Goal: Task Accomplishment & Management: Complete application form

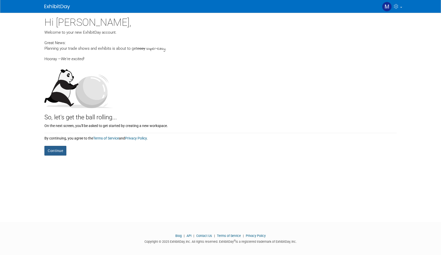
click at [52, 150] on button "Continue" at bounding box center [55, 151] width 22 height 10
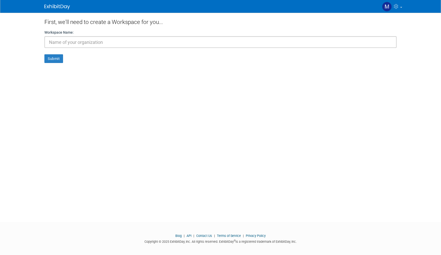
type input "l"
type input "Lady Gurumi"
click at [51, 54] on button "Submit" at bounding box center [53, 58] width 19 height 9
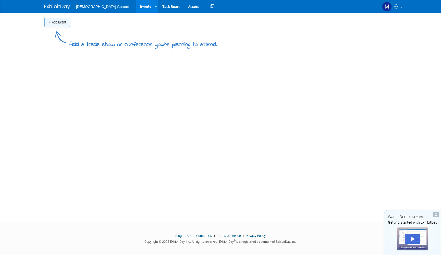
click at [63, 20] on button "Add Event" at bounding box center [57, 22] width 26 height 9
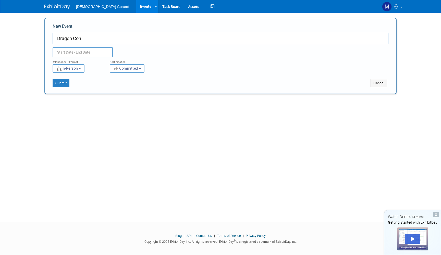
type input "Dragon Con"
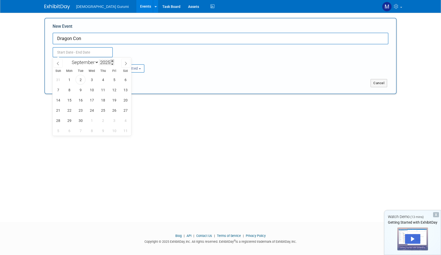
click at [113, 61] on span at bounding box center [112, 60] width 4 height 3
type input "2026"
click at [57, 65] on span at bounding box center [57, 63] width 9 height 9
select select "7"
click at [113, 121] on span "28" at bounding box center [114, 121] width 10 height 10
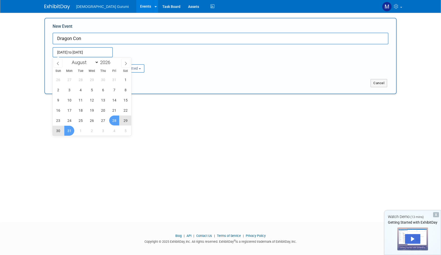
click at [70, 131] on span "31" at bounding box center [69, 131] width 10 height 10
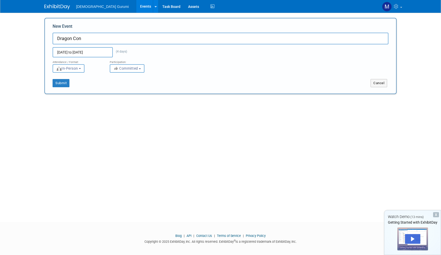
click at [108, 54] on input "Aug 28, 2026 to Aug 31, 2026" at bounding box center [83, 52] width 60 height 10
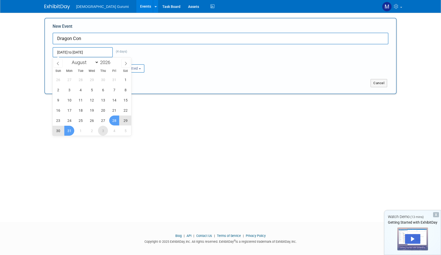
click at [105, 131] on span "3" at bounding box center [103, 131] width 10 height 10
type input "Sep 3, 2026 to Sep 3, 2026"
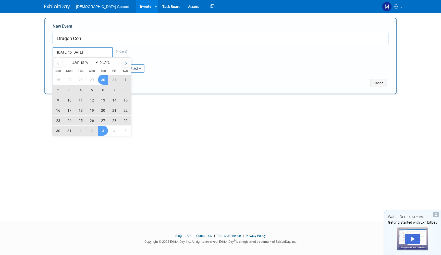
click at [124, 66] on span at bounding box center [125, 63] width 9 height 9
select select "8"
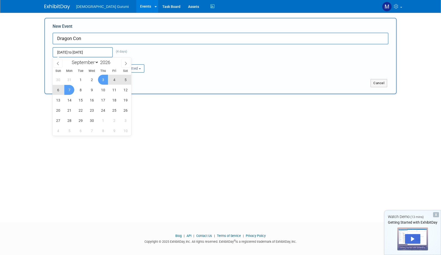
click at [69, 88] on span "7" at bounding box center [69, 90] width 10 height 10
type input "Sep 3, 2026 to Sep 7, 2026"
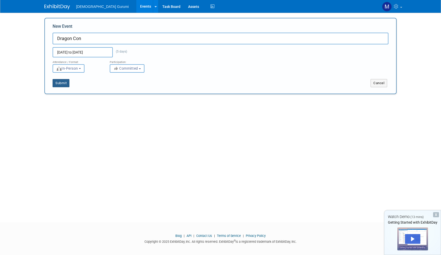
click at [63, 81] on button "Submit" at bounding box center [61, 83] width 17 height 8
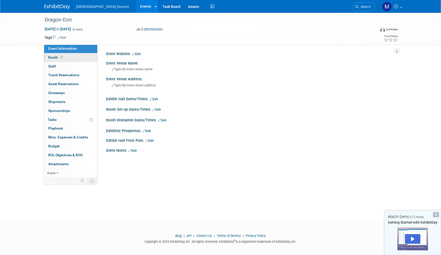
click at [52, 58] on span "Booth" at bounding box center [56, 57] width 16 height 4
